Goal: Task Accomplishment & Management: Complete application form

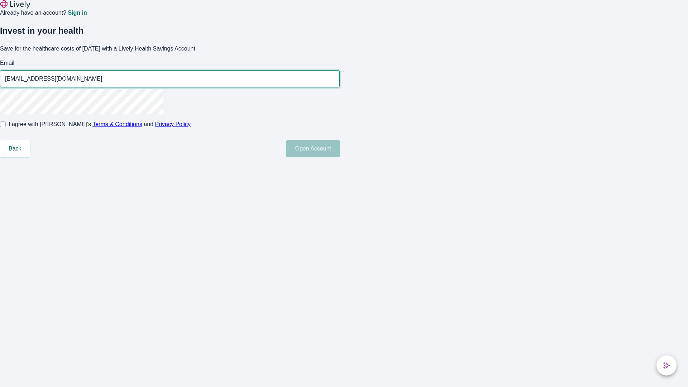
type input "[EMAIL_ADDRESS][DOMAIN_NAME]"
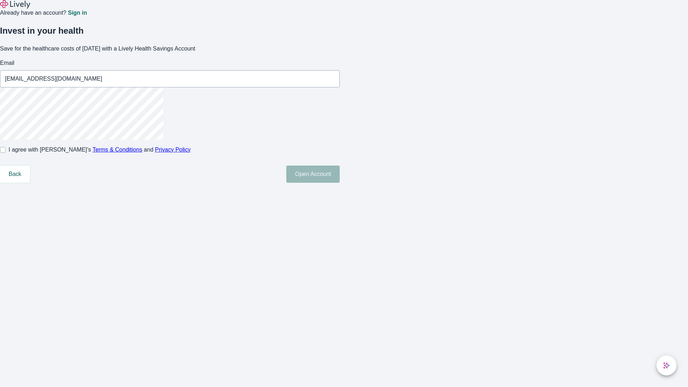
click at [6, 153] on input "I agree with Lively’s Terms & Conditions and Privacy Policy" at bounding box center [3, 150] width 6 height 6
checkbox input "true"
click at [340, 183] on button "Open Account" at bounding box center [312, 174] width 53 height 17
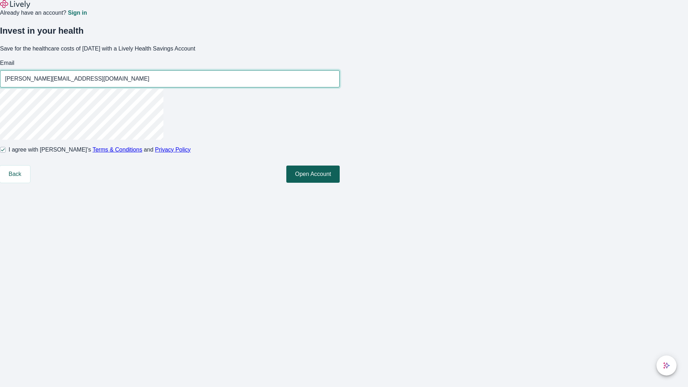
type input "[PERSON_NAME][EMAIL_ADDRESS][DOMAIN_NAME]"
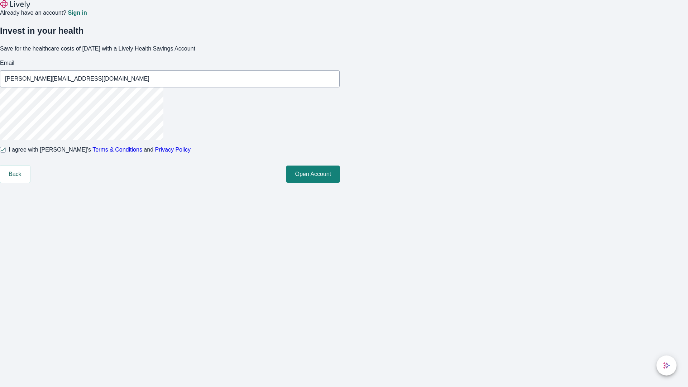
click at [6, 153] on input "I agree with Lively’s Terms & Conditions and Privacy Policy" at bounding box center [3, 150] width 6 height 6
checkbox input "false"
type input "[EMAIL_ADDRESS][DOMAIN_NAME]"
click at [6, 153] on input "I agree with Lively’s Terms & Conditions and Privacy Policy" at bounding box center [3, 150] width 6 height 6
checkbox input "true"
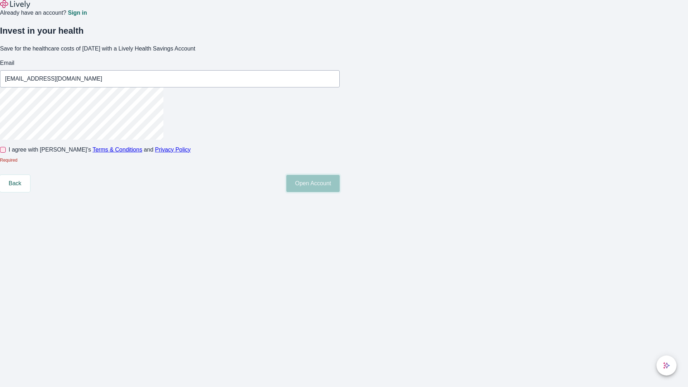
click at [340, 192] on button "Open Account" at bounding box center [312, 183] width 53 height 17
